Goal: Information Seeking & Learning: Learn about a topic

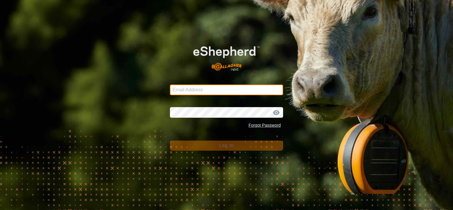
type input "[EMAIL_ADDRESS][DOMAIN_NAME]"
click at [209, 89] on input "[EMAIL_ADDRESS][DOMAIN_NAME]" at bounding box center [226, 90] width 113 height 11
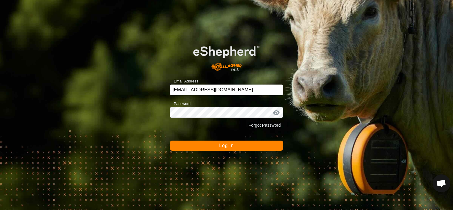
click at [216, 144] on button "Log In" at bounding box center [226, 146] width 113 height 10
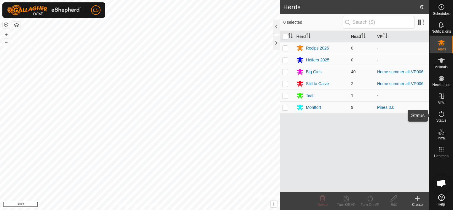
click at [440, 117] on icon at bounding box center [441, 113] width 7 height 7
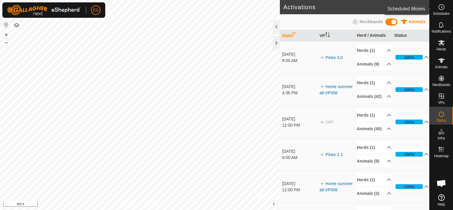
click at [440, 9] on circle at bounding box center [441, 6] width 5 height 5
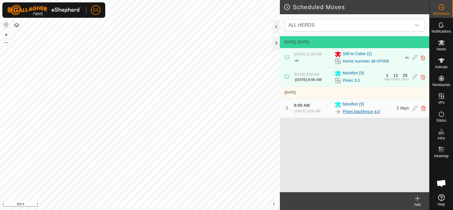
click at [352, 115] on link "Pines backfence 4.0" at bounding box center [361, 112] width 37 height 6
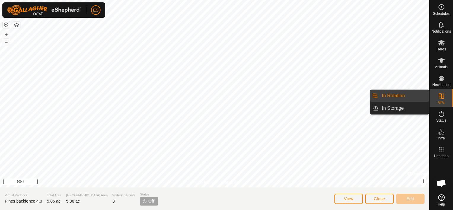
click at [445, 98] on icon at bounding box center [441, 96] width 7 height 7
click at [409, 97] on link "In Rotation" at bounding box center [403, 96] width 51 height 12
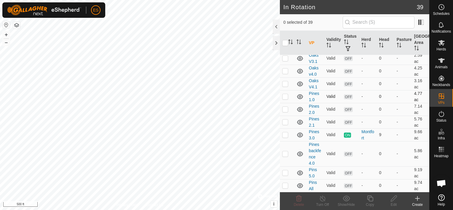
scroll to position [606, 0]
click at [285, 155] on p-checkbox at bounding box center [285, 153] width 6 height 5
checkbox input "false"
click at [446, 65] on span "Animals" at bounding box center [441, 67] width 13 height 4
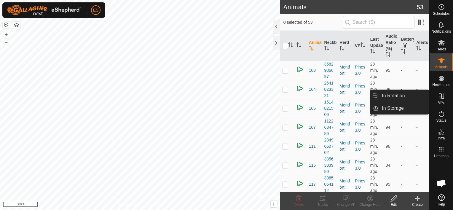
click at [443, 99] on icon at bounding box center [441, 96] width 7 height 7
click at [409, 99] on link "In Rotation" at bounding box center [403, 96] width 51 height 12
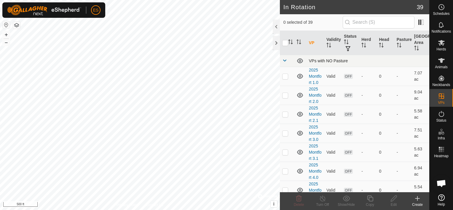
click at [285, 59] on span at bounding box center [284, 60] width 5 height 5
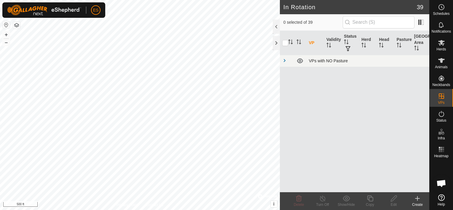
click at [286, 58] on span at bounding box center [284, 60] width 5 height 5
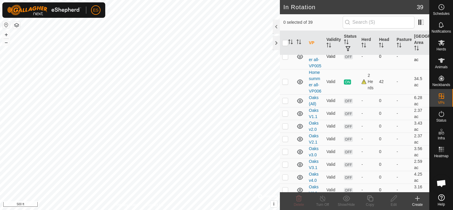
scroll to position [465, 0]
click at [285, 84] on p-checkbox at bounding box center [285, 81] width 6 height 5
click at [287, 84] on p-checkbox at bounding box center [285, 81] width 6 height 5
checkbox input "false"
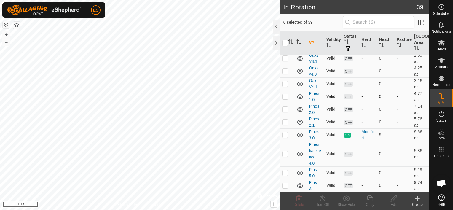
scroll to position [606, 0]
click at [286, 135] on p-checkbox at bounding box center [285, 134] width 6 height 5
click at [287, 135] on p-checkbox at bounding box center [285, 134] width 6 height 5
checkbox input "false"
click at [441, 44] on icon at bounding box center [441, 43] width 7 height 6
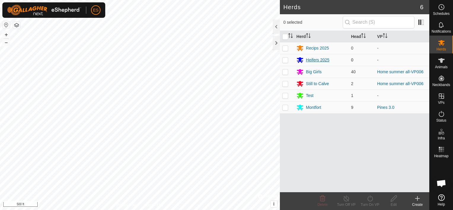
click at [315, 58] on div "Heifers 2025" at bounding box center [317, 60] width 23 height 6
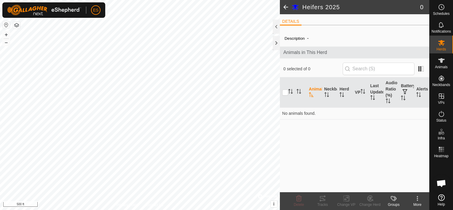
click at [284, 8] on span at bounding box center [286, 7] width 12 height 14
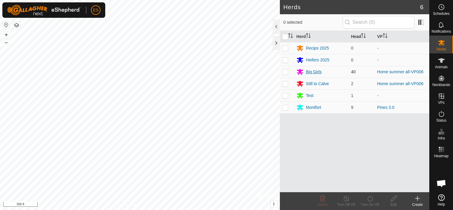
click at [310, 71] on div "Big Girls" at bounding box center [314, 72] width 16 height 6
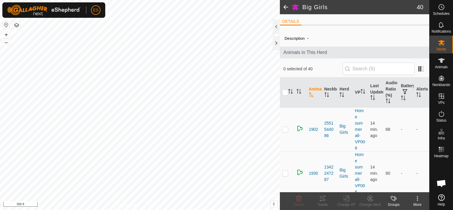
click at [287, 6] on span at bounding box center [286, 7] width 12 height 14
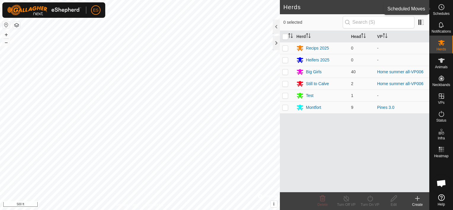
click at [440, 6] on icon at bounding box center [441, 7] width 7 height 7
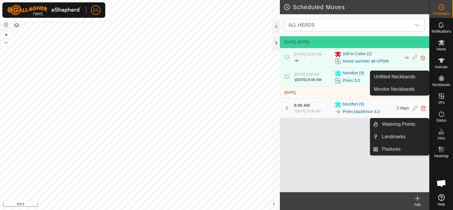
click at [443, 146] on icon at bounding box center [441, 149] width 7 height 7
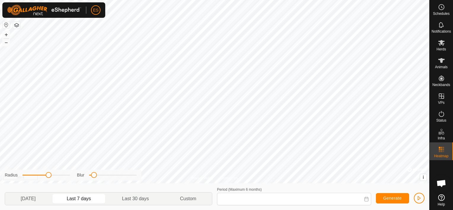
type input "[DATE] - [DATE]"
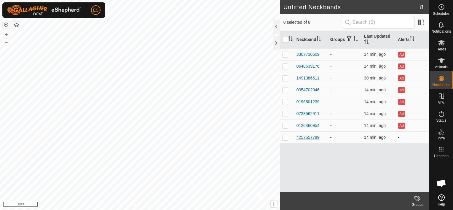
click at [306, 137] on div "4257557789" at bounding box center [308, 137] width 23 height 6
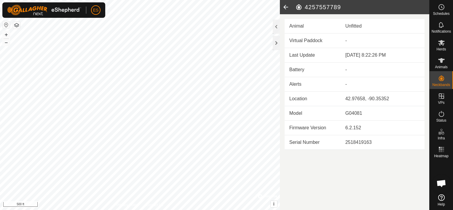
click at [286, 6] on icon at bounding box center [286, 7] width 12 height 14
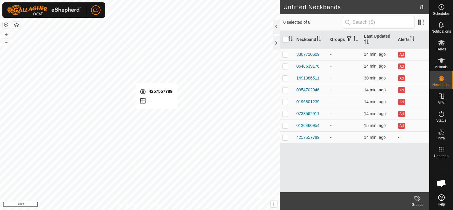
checkbox input "true"
click at [302, 136] on div "4257557789" at bounding box center [308, 137] width 23 height 6
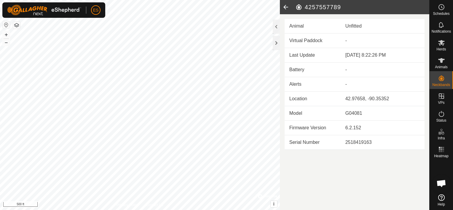
click at [288, 5] on icon at bounding box center [286, 7] width 12 height 14
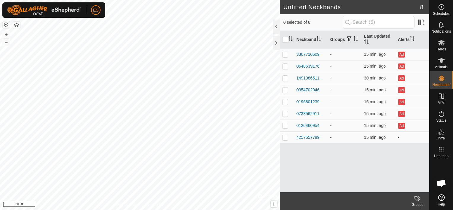
click at [285, 139] on p-checkbox at bounding box center [285, 137] width 6 height 5
click at [286, 138] on p-checkbox at bounding box center [285, 137] width 6 height 5
checkbox input "false"
click at [304, 136] on div "4257557789" at bounding box center [308, 137] width 23 height 6
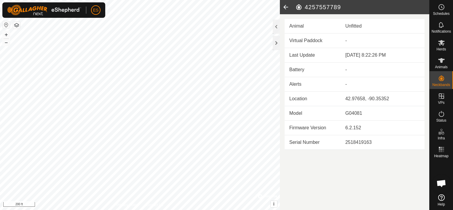
click at [292, 7] on icon at bounding box center [286, 7] width 12 height 14
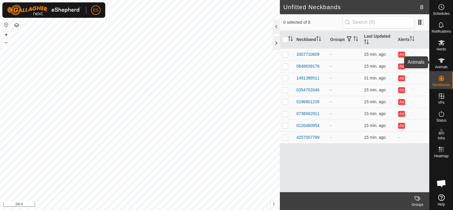
click at [438, 62] on icon at bounding box center [441, 60] width 7 height 7
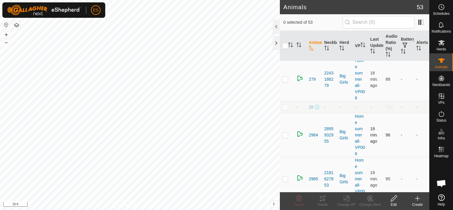
scroll to position [444, 0]
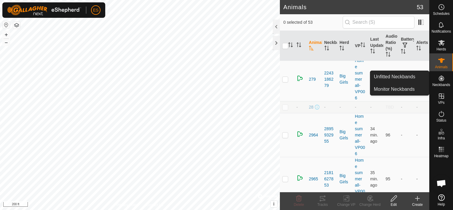
click at [440, 80] on icon at bounding box center [441, 78] width 7 height 7
click at [420, 78] on link "Unfitted Neckbands" at bounding box center [399, 77] width 59 height 12
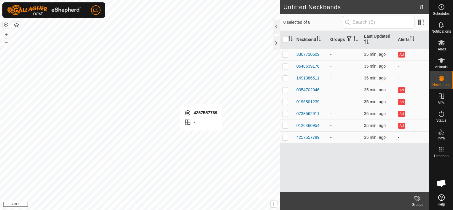
checkbox input "true"
click at [292, 66] on td at bounding box center [287, 66] width 14 height 12
checkbox input "false"
click at [287, 53] on p-checkbox at bounding box center [285, 54] width 6 height 5
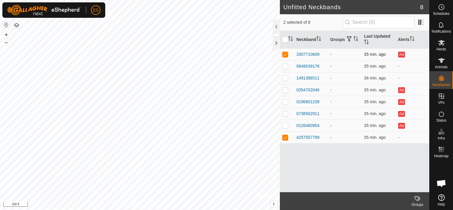
click at [287, 53] on p-checkbox at bounding box center [285, 54] width 6 height 5
checkbox input "false"
drag, startPoint x: 287, startPoint y: 53, endPoint x: 286, endPoint y: 68, distance: 14.5
click at [286, 68] on p-checkbox at bounding box center [285, 66] width 6 height 5
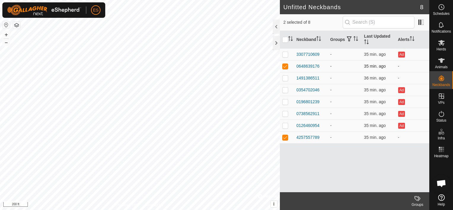
checkbox input "false"
drag, startPoint x: 286, startPoint y: 68, endPoint x: 285, endPoint y: 77, distance: 8.6
click at [285, 77] on p-checkbox at bounding box center [285, 78] width 6 height 5
checkbox input "false"
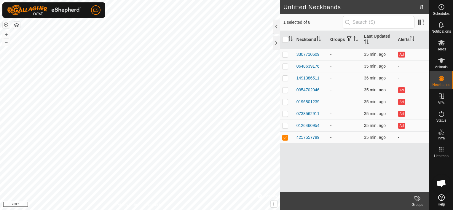
drag, startPoint x: 285, startPoint y: 77, endPoint x: 285, endPoint y: 90, distance: 13.4
click at [285, 90] on p-checkbox at bounding box center [285, 89] width 6 height 5
checkbox input "false"
drag, startPoint x: 285, startPoint y: 90, endPoint x: 285, endPoint y: 103, distance: 13.3
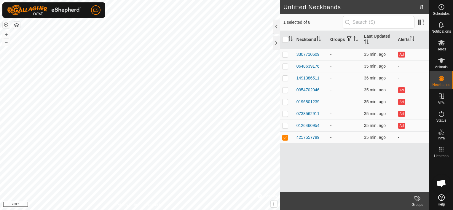
click at [285, 103] on p-checkbox at bounding box center [285, 101] width 6 height 5
checkbox input "false"
drag, startPoint x: 285, startPoint y: 103, endPoint x: 286, endPoint y: 113, distance: 9.6
click at [286, 113] on p-checkbox at bounding box center [285, 113] width 6 height 5
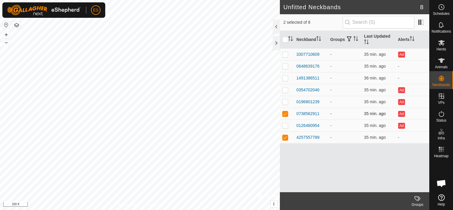
click at [286, 113] on p-checkbox at bounding box center [285, 113] width 6 height 5
checkbox input "false"
drag, startPoint x: 286, startPoint y: 113, endPoint x: 285, endPoint y: 125, distance: 12.5
click at [285, 125] on p-checkbox at bounding box center [285, 125] width 6 height 5
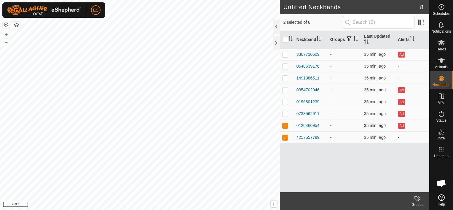
checkbox input "false"
